Goal: Information Seeking & Learning: Learn about a topic

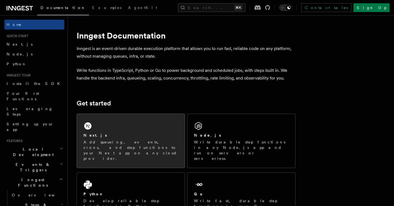
click at [124, 143] on p "Add queueing, events, crons, and step functions to your Next app on any cloud p…" at bounding box center [131, 151] width 95 height 22
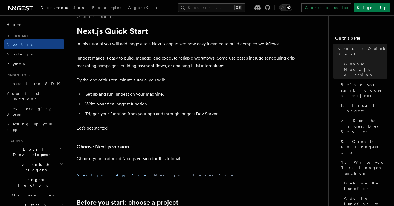
scroll to position [10, 0]
click at [12, 24] on span "Home" at bounding box center [14, 24] width 15 height 5
